Goal: Find specific page/section: Find specific page/section

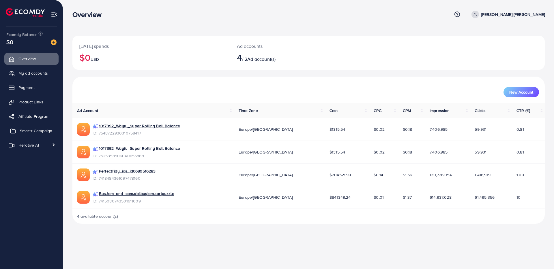
click at [22, 128] on span "Smart+ Campaign" at bounding box center [36, 131] width 32 height 6
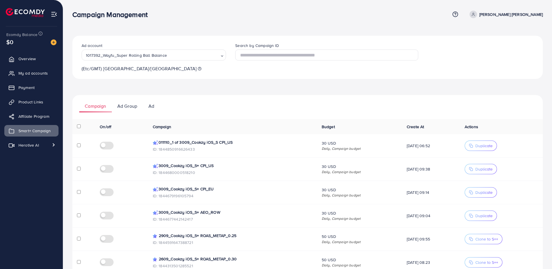
click at [184, 149] on p "ID: 1844850916626433" at bounding box center [233, 149] width 160 height 7
copy p "1844850916626433"
click at [182, 149] on p "ID: 1844850916626433" at bounding box center [233, 149] width 160 height 7
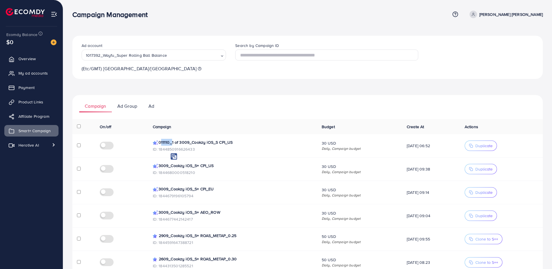
drag, startPoint x: 157, startPoint y: 143, endPoint x: 167, endPoint y: 144, distance: 10.4
click at [167, 144] on p "011110_1 of 3009_Cookzy iOS_S CPI_US" at bounding box center [233, 142] width 160 height 7
